Goal: Information Seeking & Learning: Learn about a topic

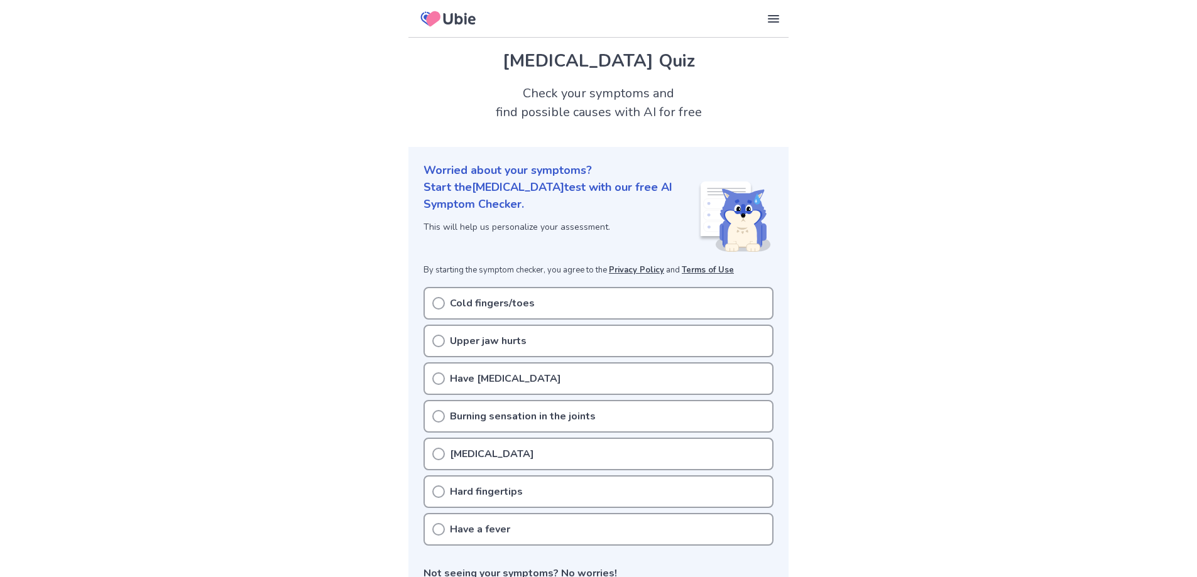
scroll to position [63, 0]
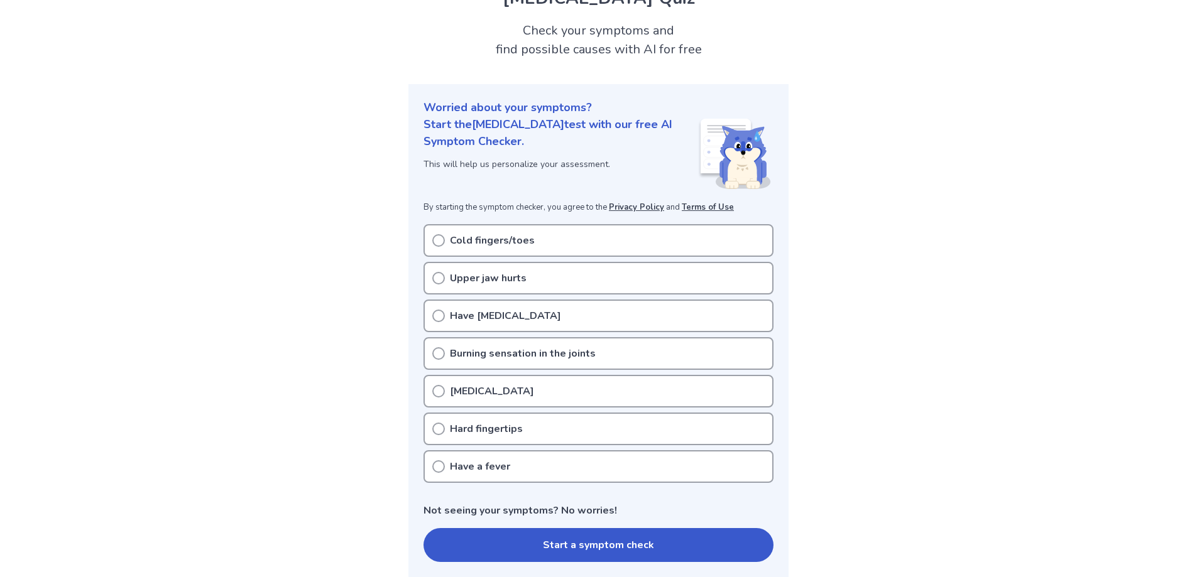
click at [439, 243] on icon at bounding box center [438, 240] width 13 height 13
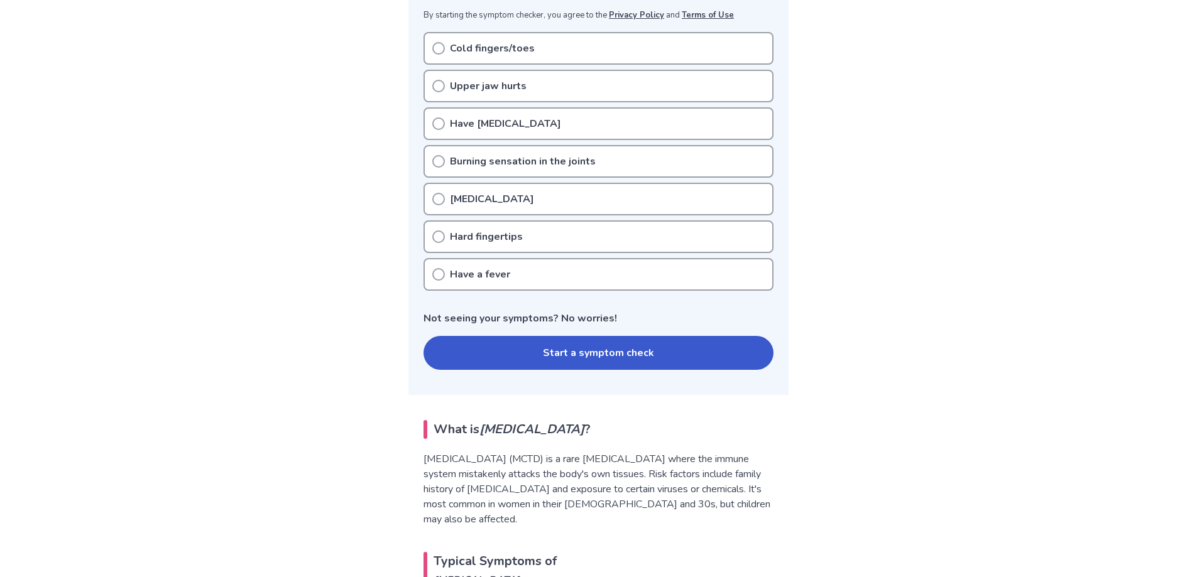
scroll to position [250, 0]
